Goal: Task Accomplishment & Management: Use online tool/utility

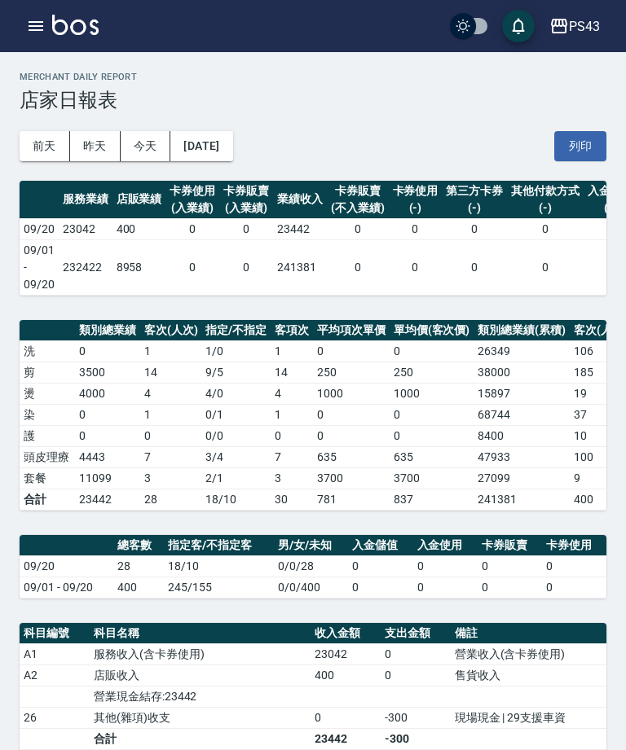
scroll to position [113, 0]
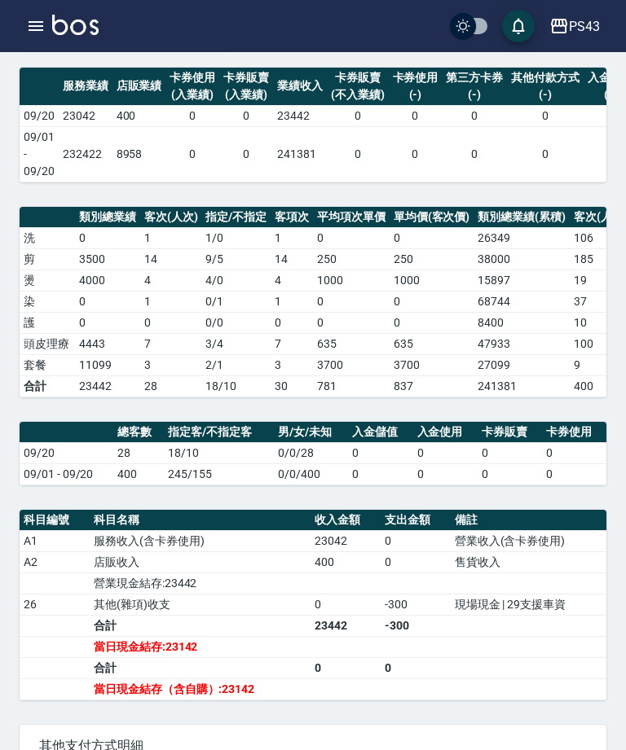
click at [39, 27] on icon "button" at bounding box center [36, 26] width 15 height 10
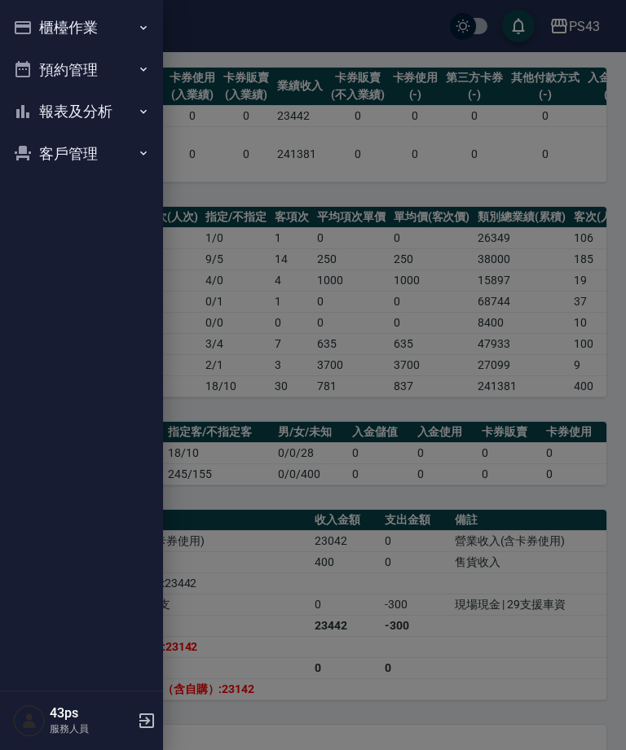
click at [128, 34] on button "櫃檯作業" at bounding box center [82, 28] width 150 height 42
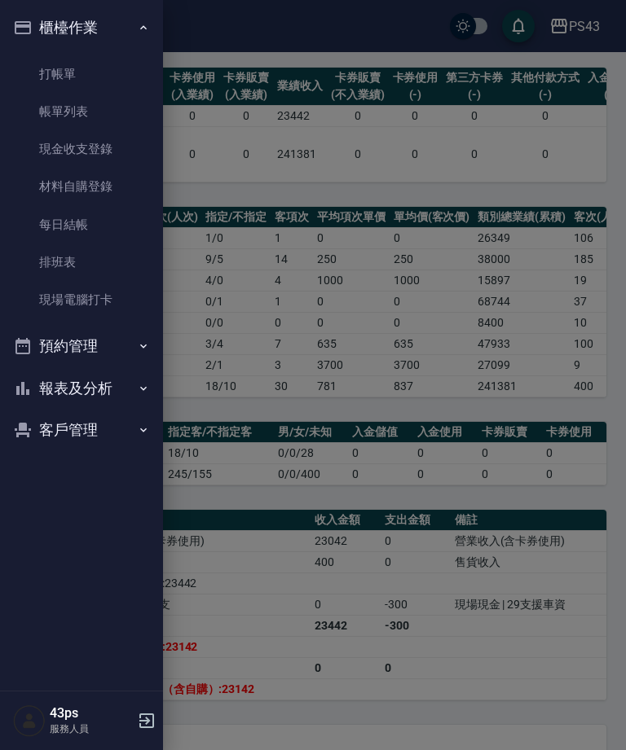
click at [139, 142] on link "現金收支登錄" at bounding box center [82, 148] width 150 height 37
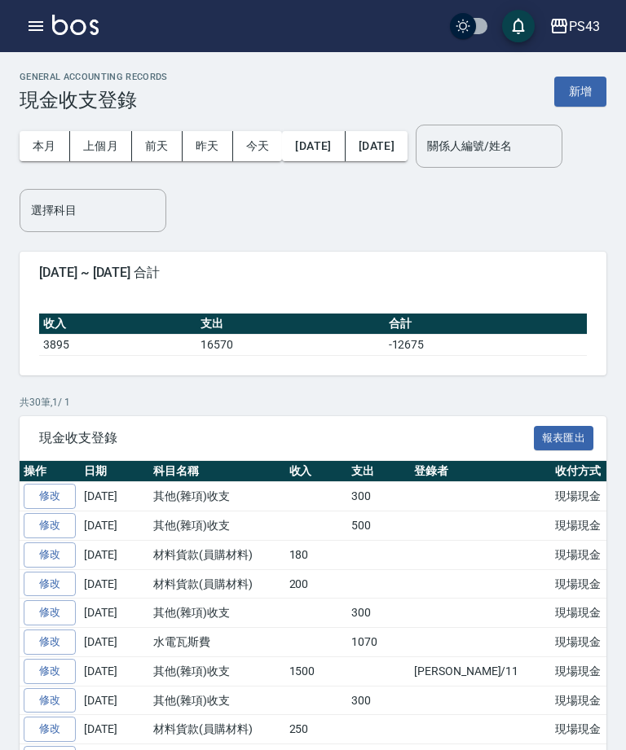
click at [45, 29] on icon "button" at bounding box center [36, 26] width 20 height 20
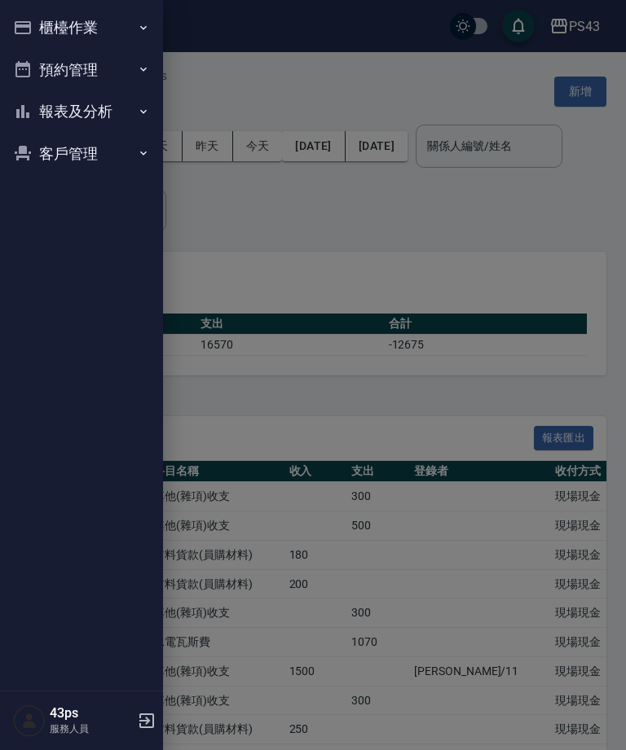
click at [134, 103] on button "報表及分析" at bounding box center [82, 111] width 150 height 42
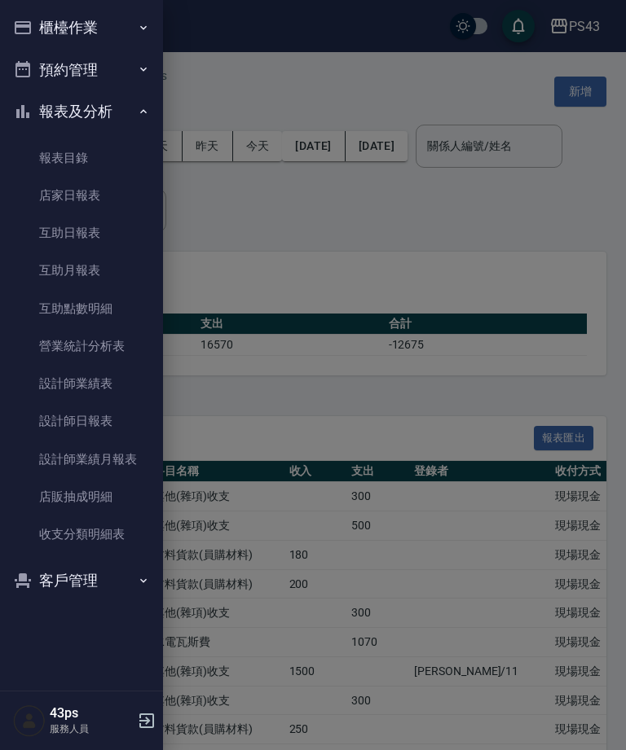
click at [108, 420] on link "設計師日報表" at bounding box center [82, 421] width 150 height 37
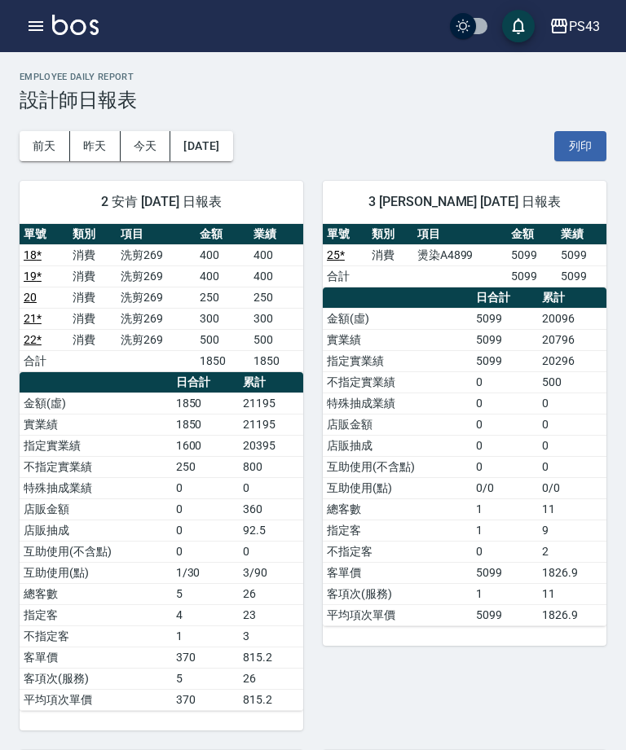
click at [37, 20] on icon "button" at bounding box center [36, 26] width 20 height 20
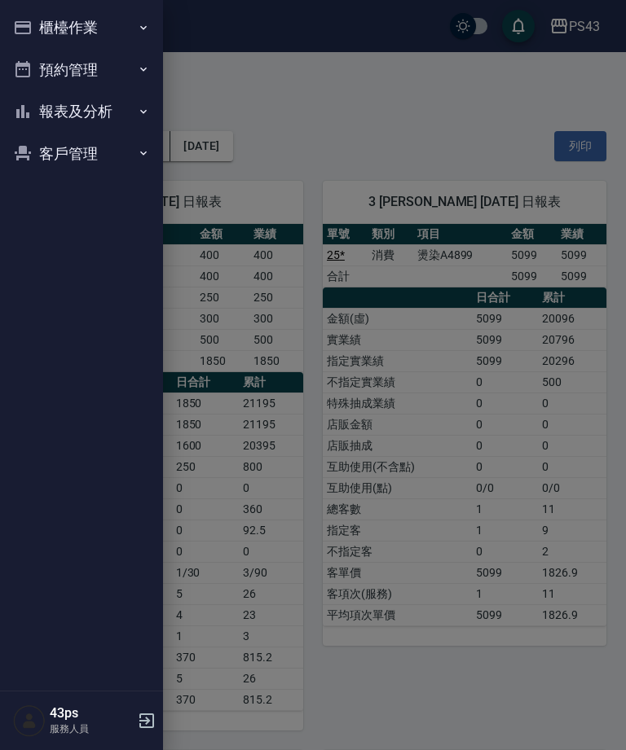
click at [32, 30] on icon "button" at bounding box center [23, 28] width 20 height 20
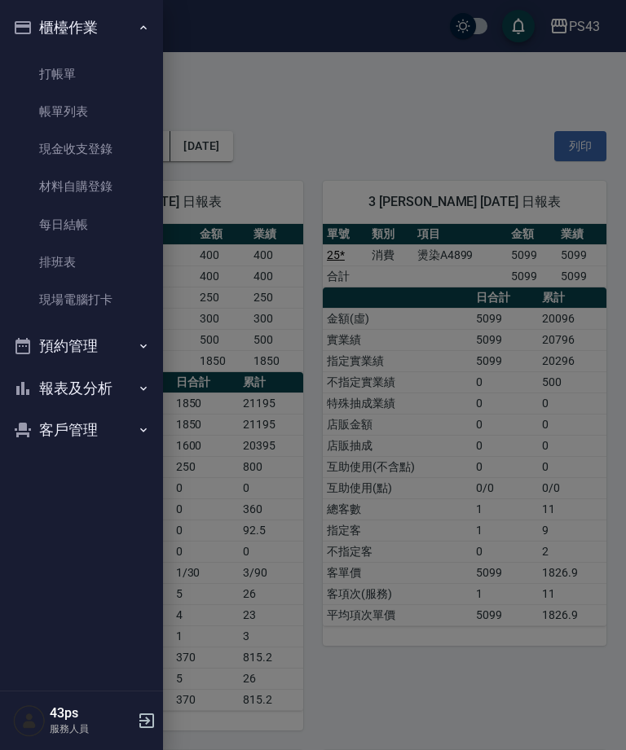
click at [58, 215] on link "每日結帳" at bounding box center [82, 224] width 150 height 37
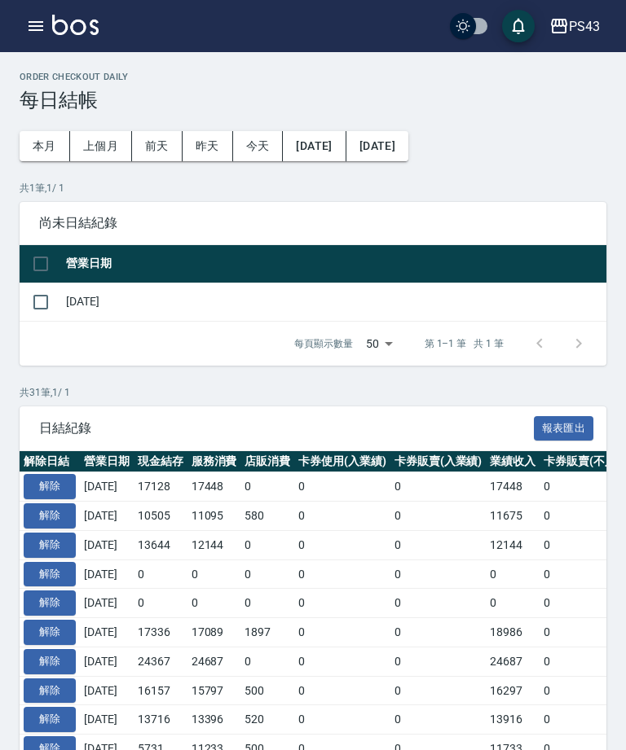
click at [44, 317] on input "checkbox" at bounding box center [41, 302] width 34 height 34
checkbox input "true"
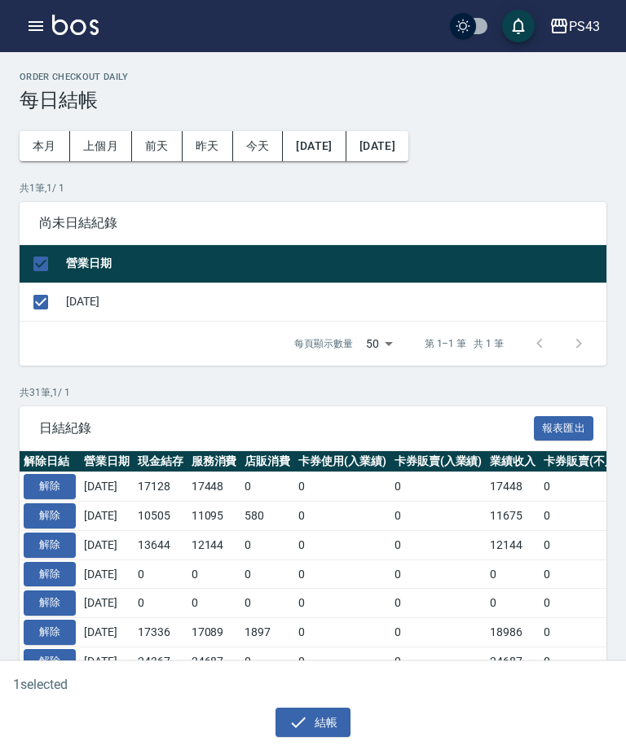
click at [327, 735] on button "結帳" at bounding box center [313, 723] width 76 height 30
click at [318, 728] on button "結帳" at bounding box center [313, 723] width 76 height 30
click at [315, 737] on button "結帳" at bounding box center [313, 723] width 76 height 30
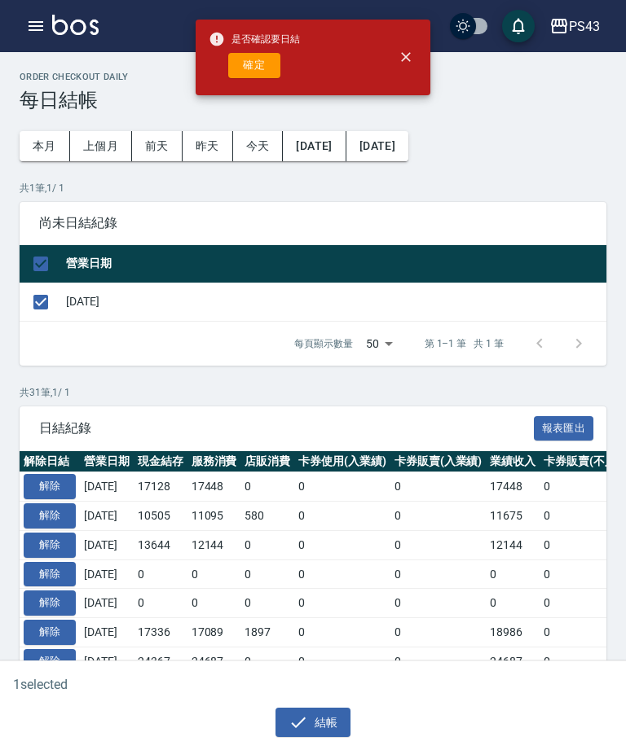
click at [263, 75] on button "確定" at bounding box center [254, 65] width 52 height 25
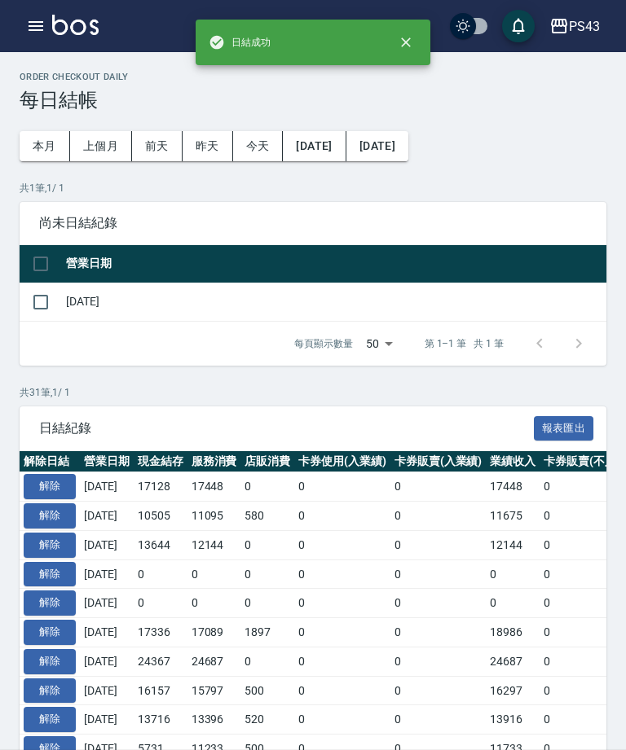
checkbox input "false"
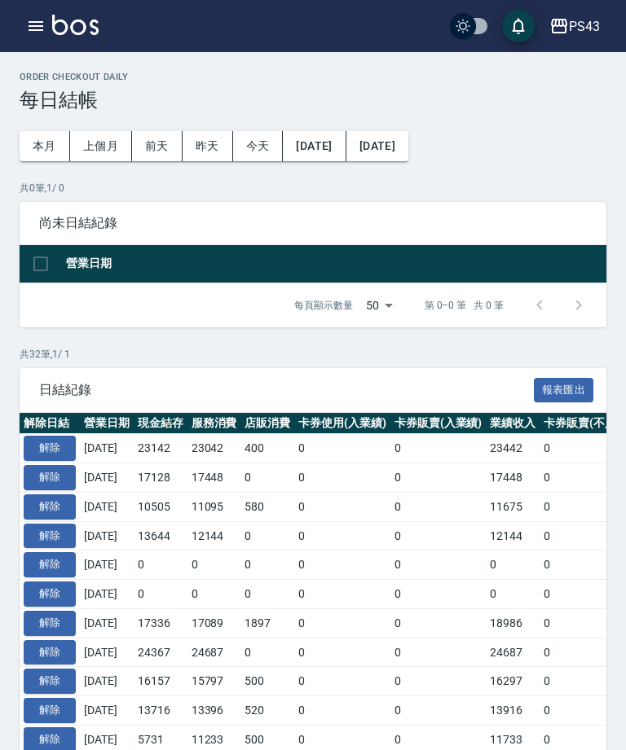
click at [512, 385] on span "日結紀錄" at bounding box center [286, 390] width 495 height 16
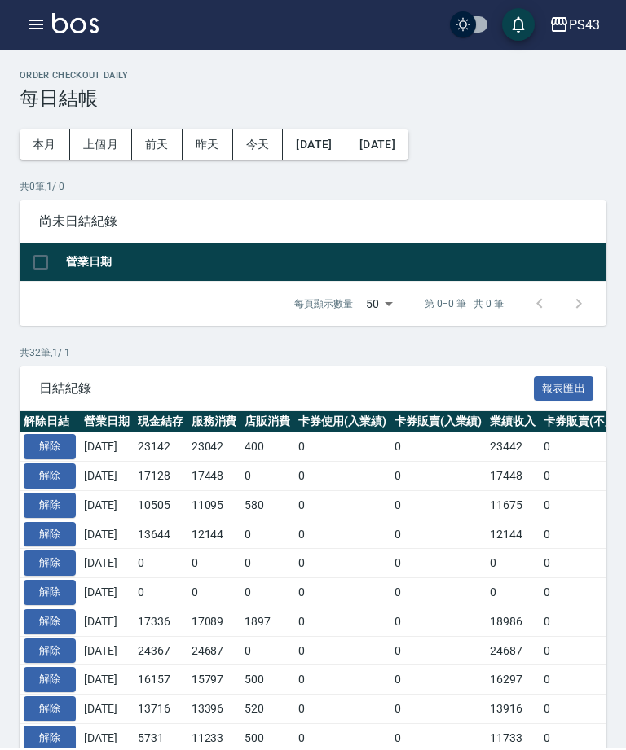
scroll to position [2, 0]
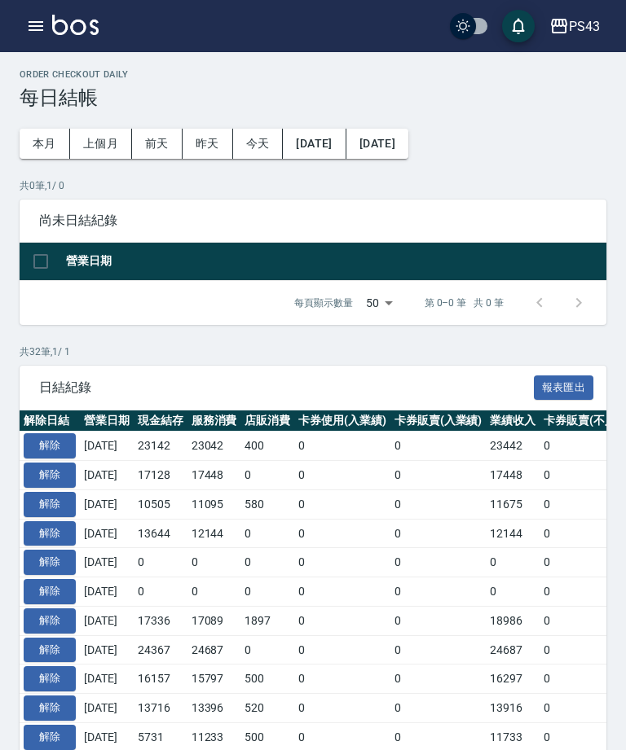
click at [422, 490] on td "0" at bounding box center [438, 504] width 96 height 29
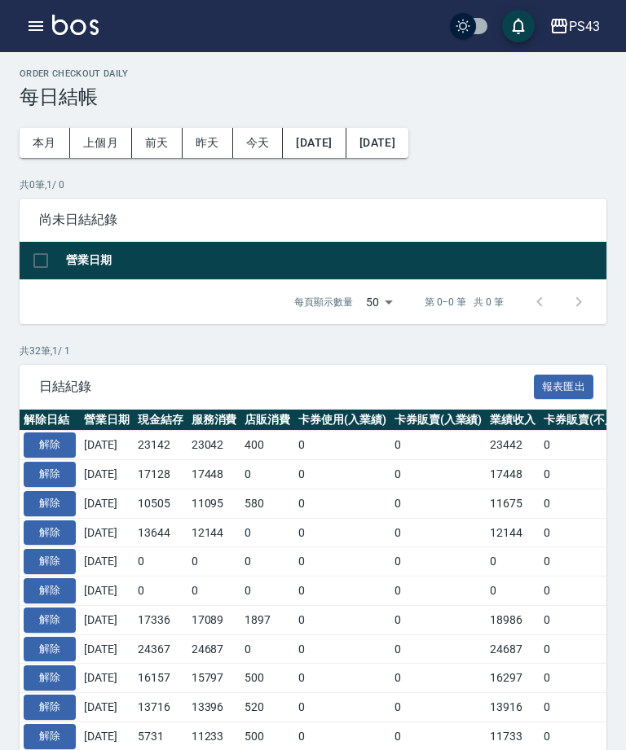
scroll to position [6, 0]
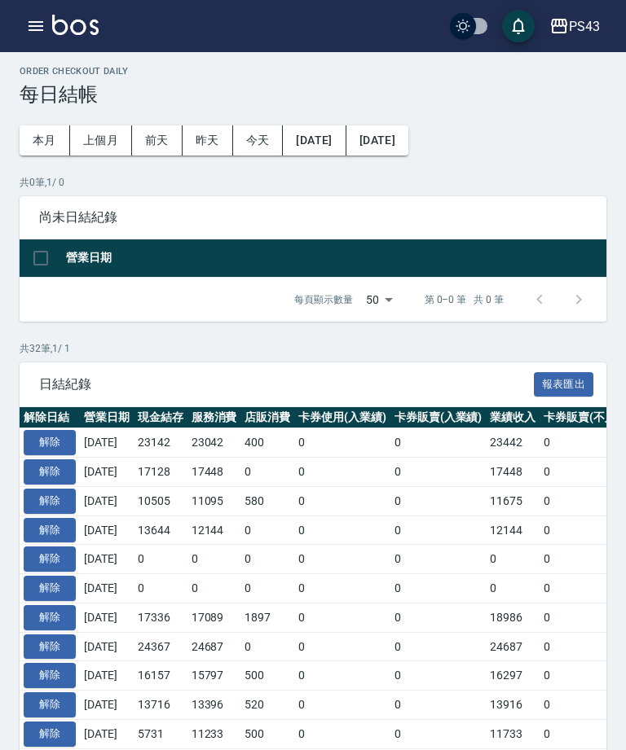
click at [20, 22] on button "button" at bounding box center [36, 26] width 33 height 33
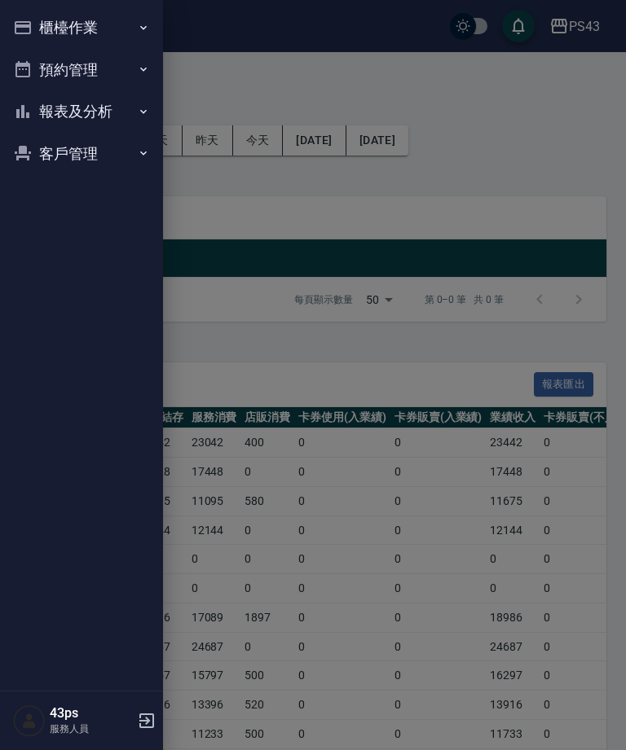
click at [468, 606] on div at bounding box center [313, 375] width 626 height 750
